Goal: Task Accomplishment & Management: Use online tool/utility

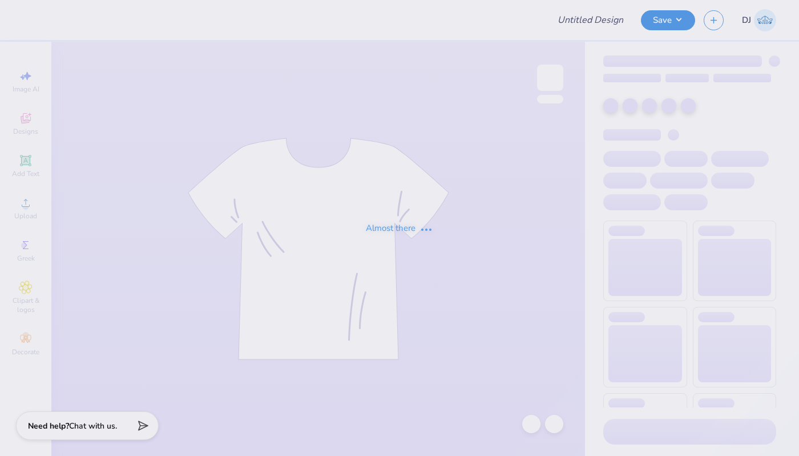
type input "Homecoming - Class Officer Collective at [GEOGRAPHIC_DATA] Un"
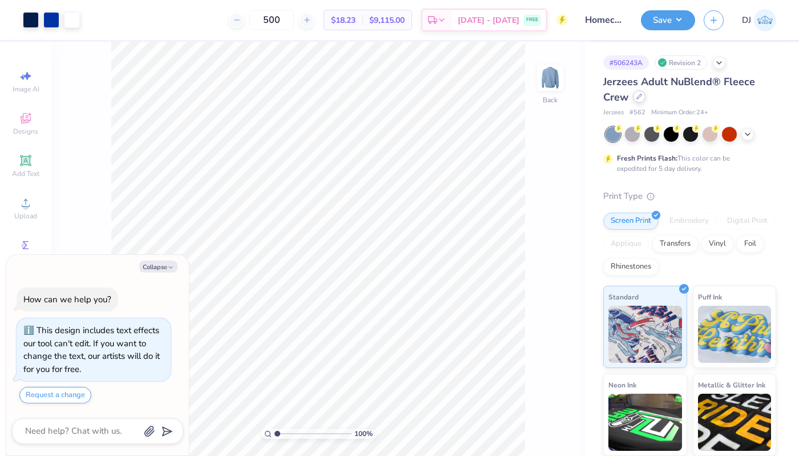
click at [639, 97] on icon at bounding box center [639, 96] width 5 height 5
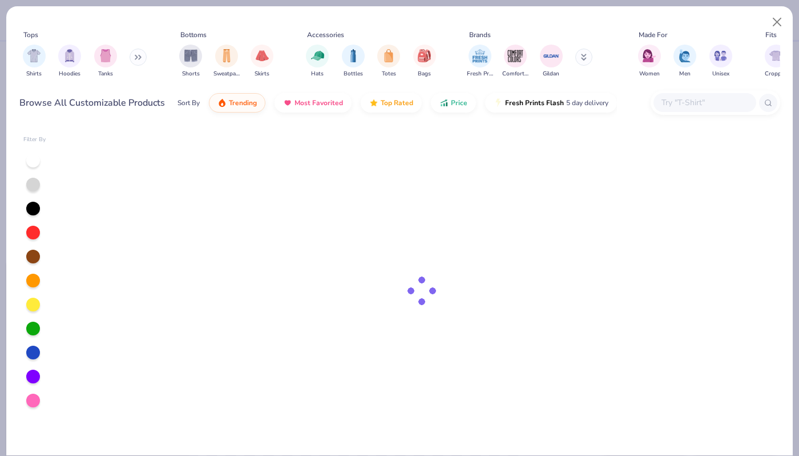
type textarea "x"
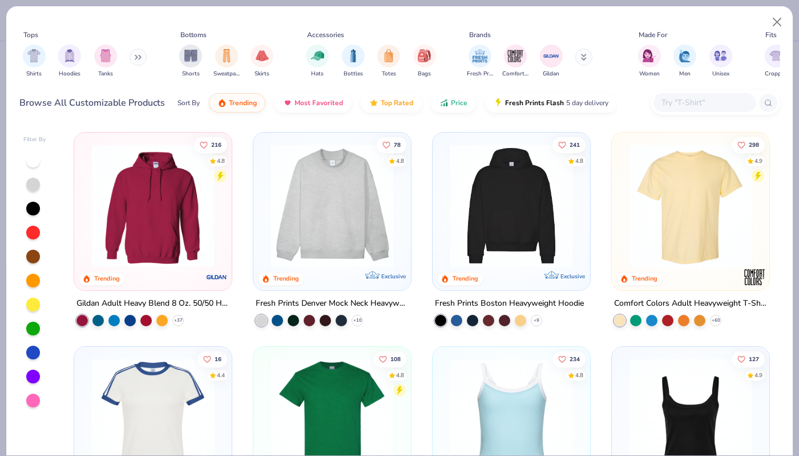
click at [708, 94] on div at bounding box center [705, 102] width 103 height 19
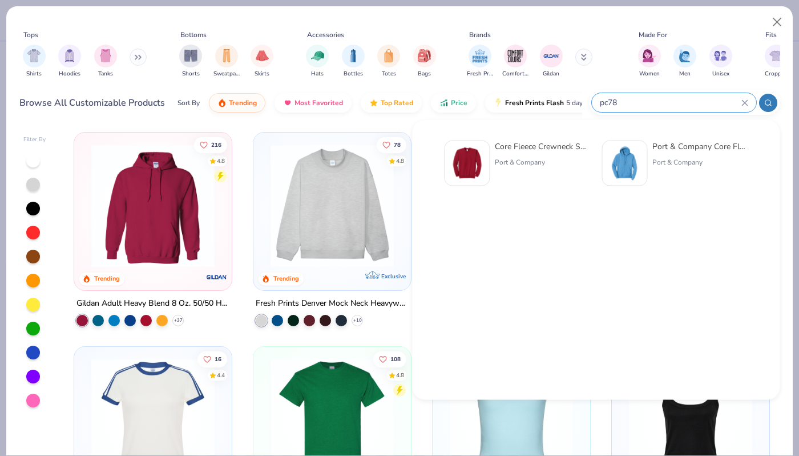
click at [766, 103] on circle at bounding box center [767, 102] width 5 height 5
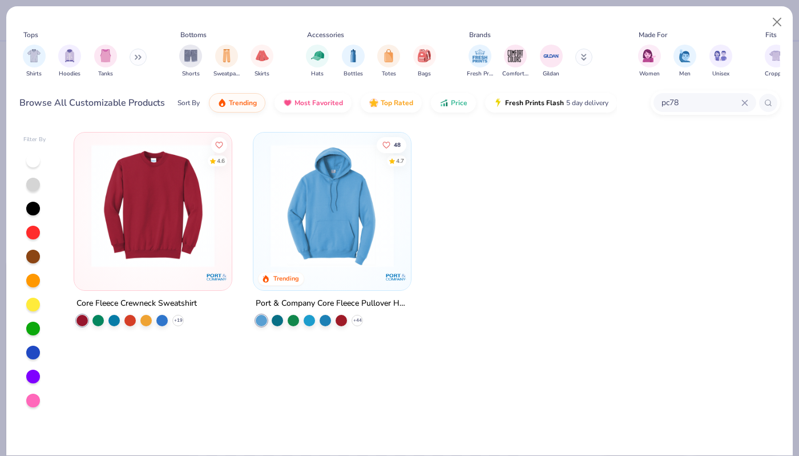
type input "pc78"
click at [150, 216] on img at bounding box center [153, 205] width 135 height 123
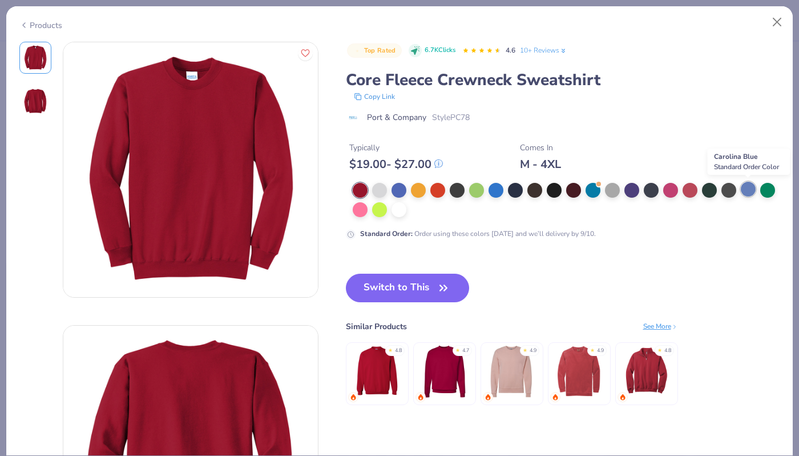
click at [742, 187] on div at bounding box center [748, 189] width 15 height 15
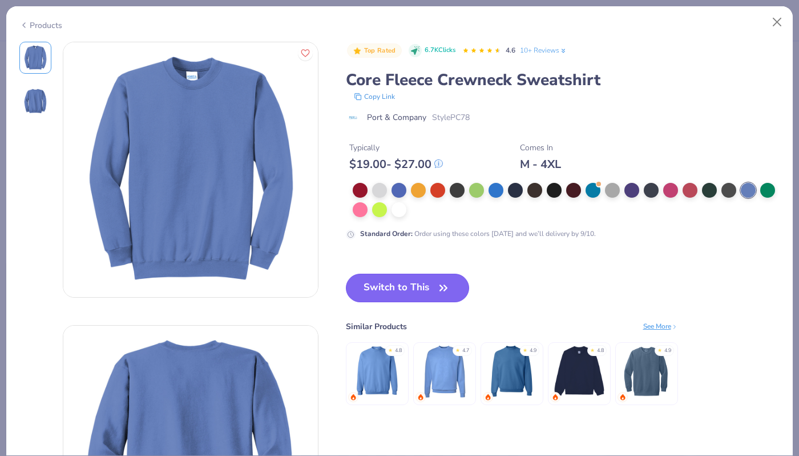
click at [441, 285] on icon "button" at bounding box center [444, 288] width 16 height 16
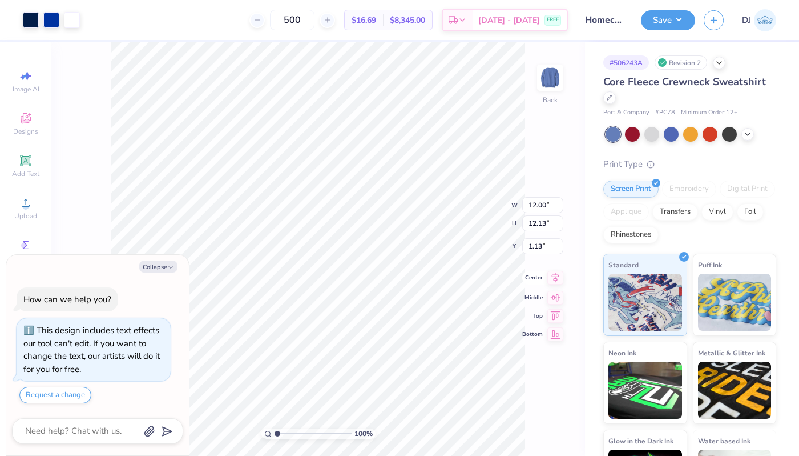
click at [557, 276] on icon at bounding box center [555, 278] width 7 height 10
click at [536, 246] on div "100 % Back W 12.00 12.00 " H 12.13 12.13 " Y 1.13 1.13 " Center Middle Top Bott…" at bounding box center [318, 249] width 534 height 414
type textarea "x"
click at [539, 239] on input "1.13" at bounding box center [542, 237] width 41 height 16
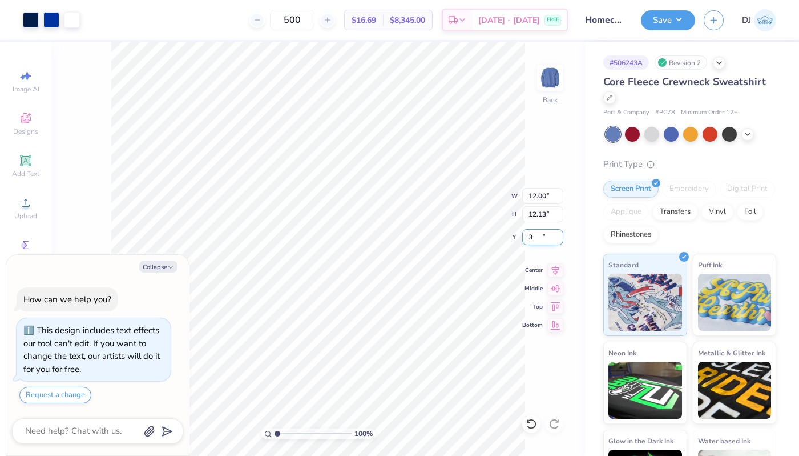
type input "3"
type textarea "x"
type input "3.00"
click at [665, 13] on button "Save" at bounding box center [668, 19] width 54 height 20
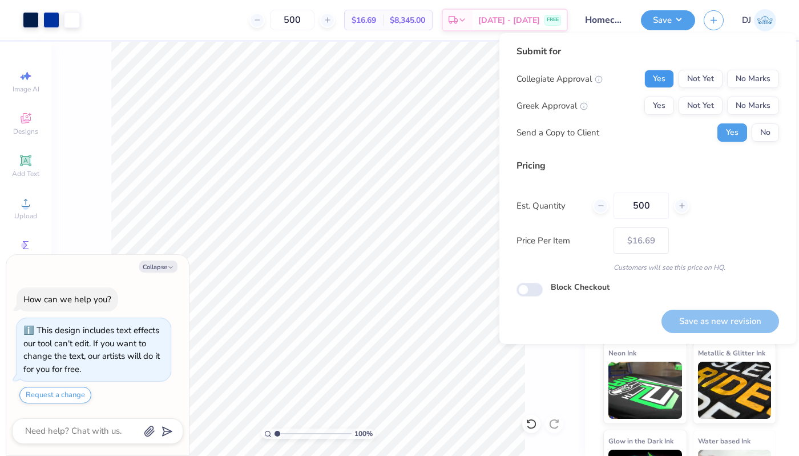
click at [666, 77] on button "Yes" at bounding box center [659, 79] width 30 height 18
click at [757, 103] on button "No Marks" at bounding box center [753, 105] width 52 height 18
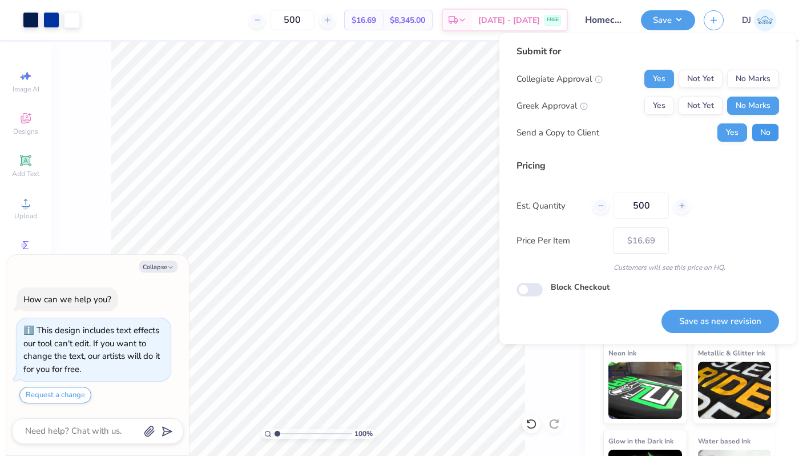
click at [770, 134] on button "No" at bounding box center [765, 132] width 27 height 18
type textarea "x"
click at [748, 327] on button "Save as new revision" at bounding box center [721, 320] width 118 height 23
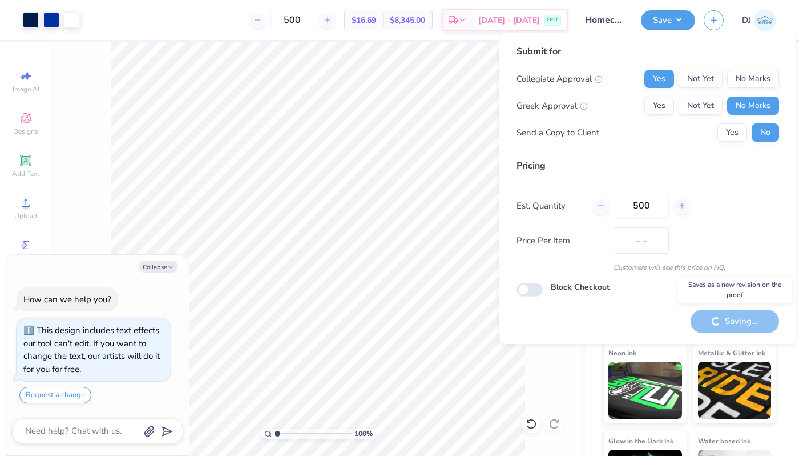
type input "$16.69"
type textarea "x"
